Goal: Task Accomplishment & Management: Use online tool/utility

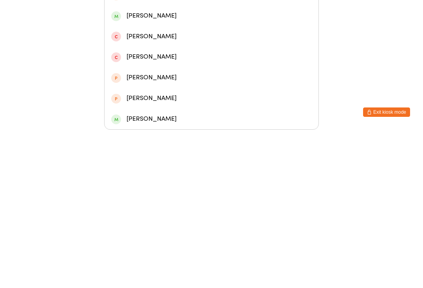
type input "Kiara"
click at [191, 169] on div "[PERSON_NAME]" at bounding box center [211, 174] width 200 height 11
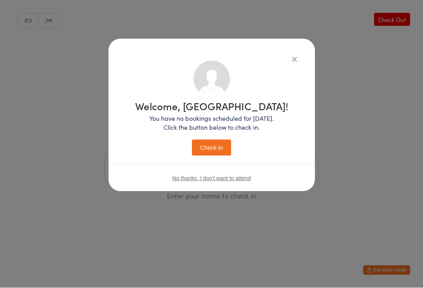
click at [209, 147] on button "Check in" at bounding box center [211, 148] width 39 height 16
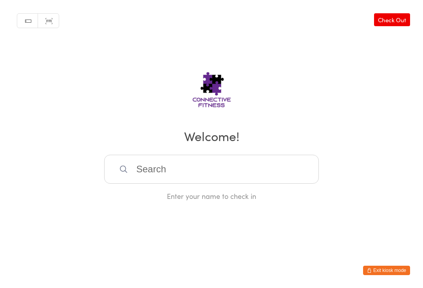
click at [200, 175] on input "search" at bounding box center [211, 169] width 214 height 29
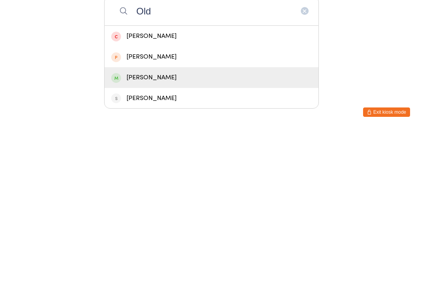
type input "Old"
click at [155, 231] on div "[PERSON_NAME]" at bounding box center [211, 236] width 200 height 11
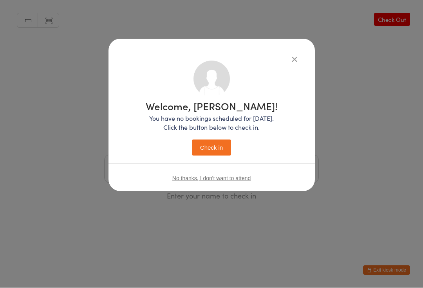
click at [219, 143] on button "Check in" at bounding box center [211, 148] width 39 height 16
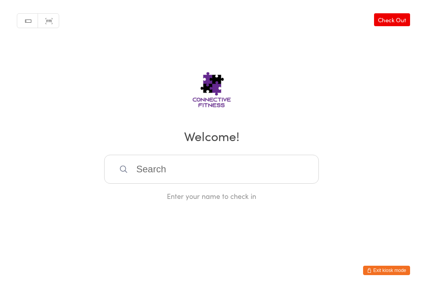
click at [196, 178] on input "search" at bounding box center [211, 169] width 214 height 29
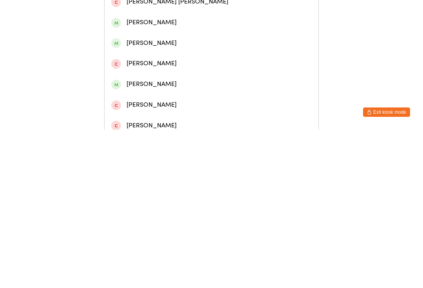
type input "[PERSON_NAME]"
click at [166, 41] on div "[PERSON_NAME]" at bounding box center [211, 36] width 200 height 11
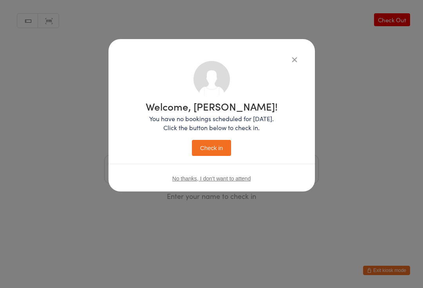
click at [218, 148] on button "Check in" at bounding box center [211, 148] width 39 height 16
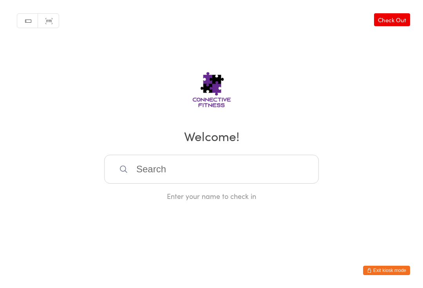
click at [227, 168] on input "search" at bounding box center [211, 169] width 214 height 29
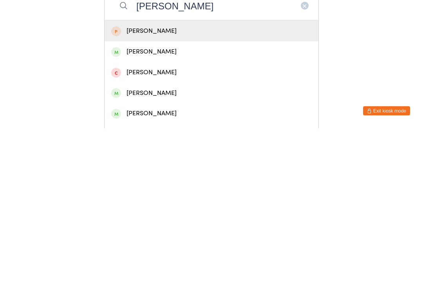
scroll to position [7, 0]
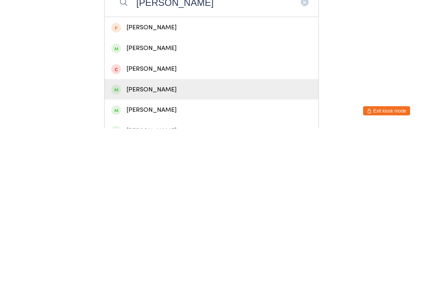
type input "[PERSON_NAME]"
click at [151, 244] on div "[PERSON_NAME]" at bounding box center [211, 249] width 200 height 11
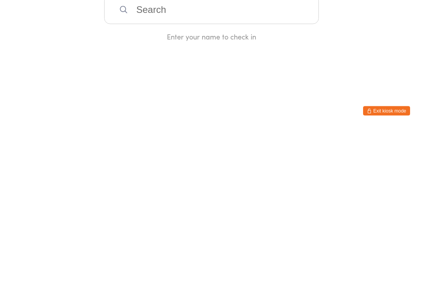
scroll to position [0, 0]
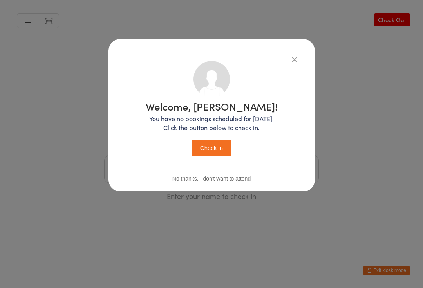
click at [216, 148] on button "Check in" at bounding box center [211, 148] width 39 height 16
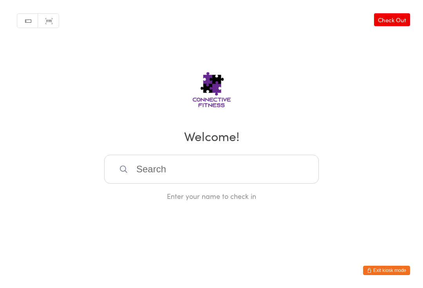
click at [184, 181] on input "search" at bounding box center [211, 169] width 214 height 29
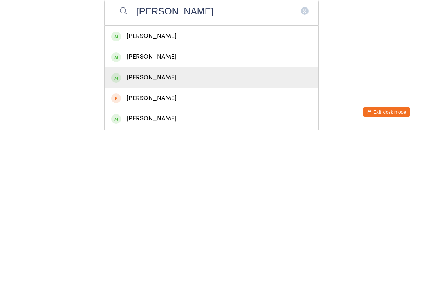
type input "[PERSON_NAME]"
click at [186, 231] on div "[PERSON_NAME]" at bounding box center [211, 236] width 200 height 11
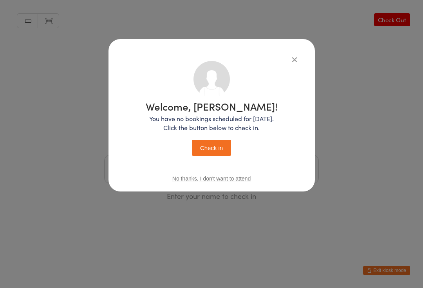
click at [211, 144] on button "Check in" at bounding box center [211, 148] width 39 height 16
